Goal: Transaction & Acquisition: Purchase product/service

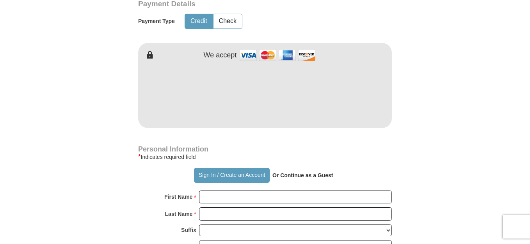
type input "14.00"
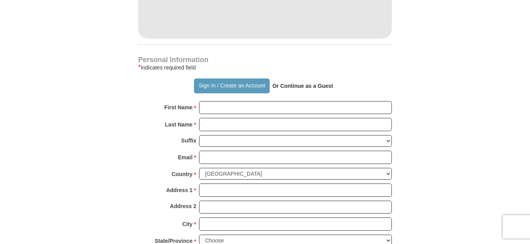
scroll to position [509, 0]
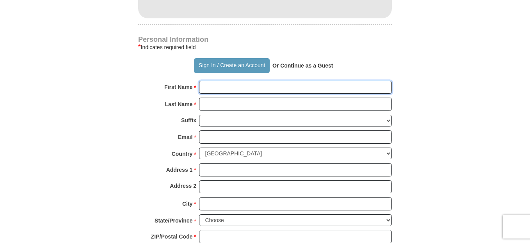
click at [233, 90] on input "First Name *" at bounding box center [295, 87] width 193 height 13
type input "[PERSON_NAME]"
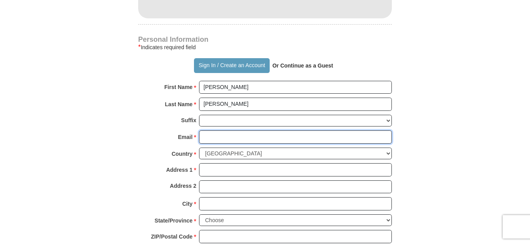
type input "[EMAIL_ADDRESS][DOMAIN_NAME]"
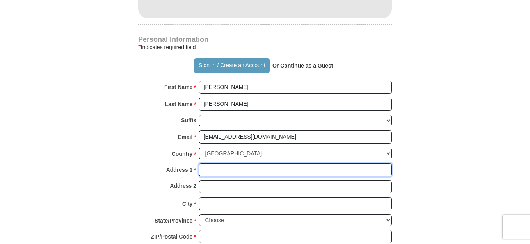
type input "[STREET_ADDRESS][PERSON_NAME]"
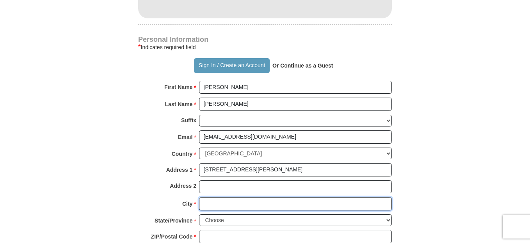
type input "[GEOGRAPHIC_DATA]"
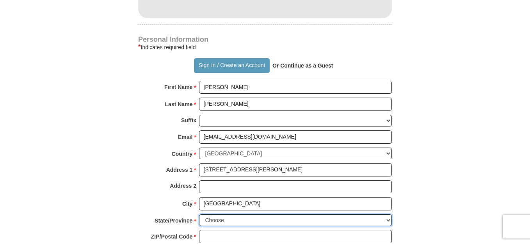
select select "MI"
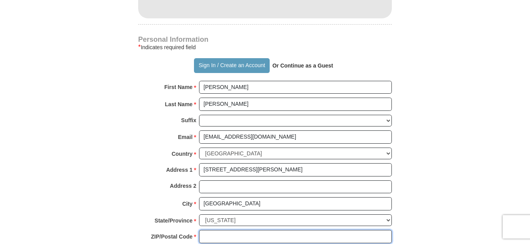
type input "48235"
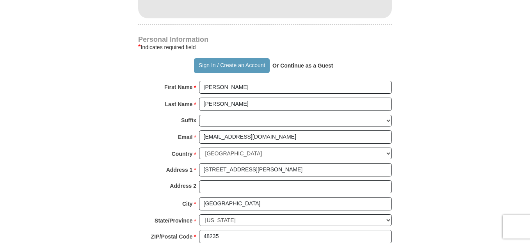
type input "3134150378"
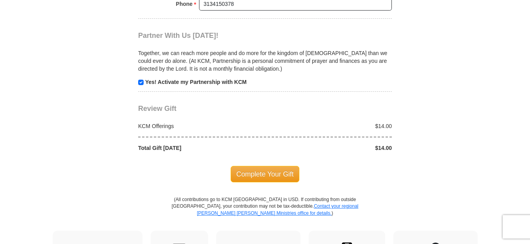
scroll to position [765, 0]
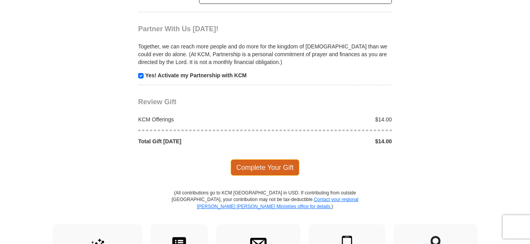
click at [253, 166] on span "Complete Your Gift" at bounding box center [265, 167] width 69 height 16
